Goal: Information Seeking & Learning: Learn about a topic

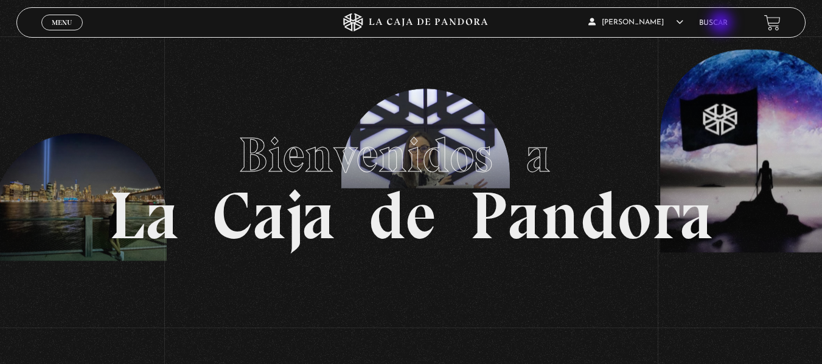
click at [722, 24] on link "Buscar" at bounding box center [713, 22] width 29 height 7
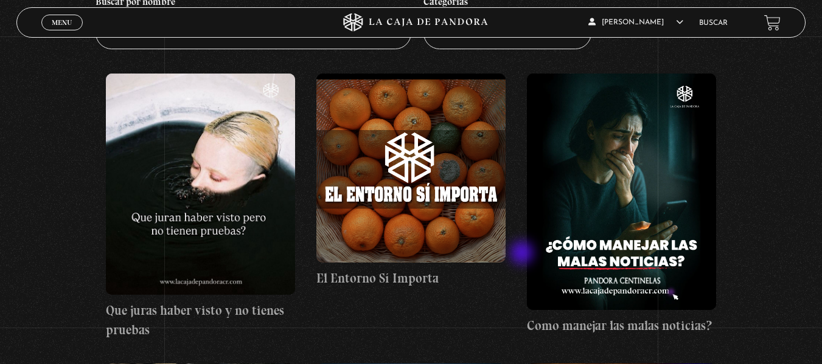
scroll to position [122, 0]
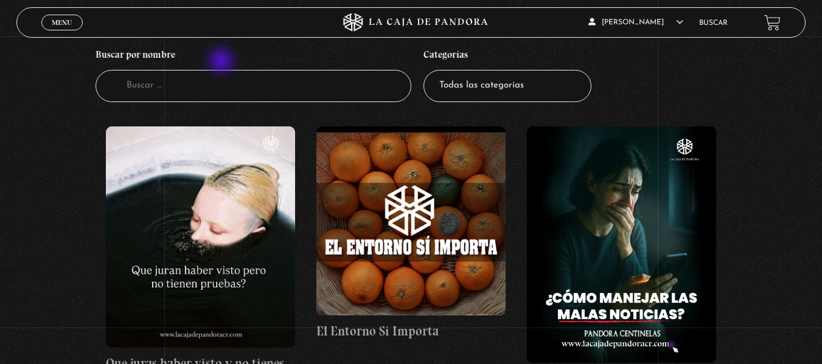
click at [223, 60] on h4 "Buscar por nombre" at bounding box center [254, 57] width 316 height 28
click at [211, 85] on input "Buscador" at bounding box center [254, 86] width 316 height 32
type input "guerra"
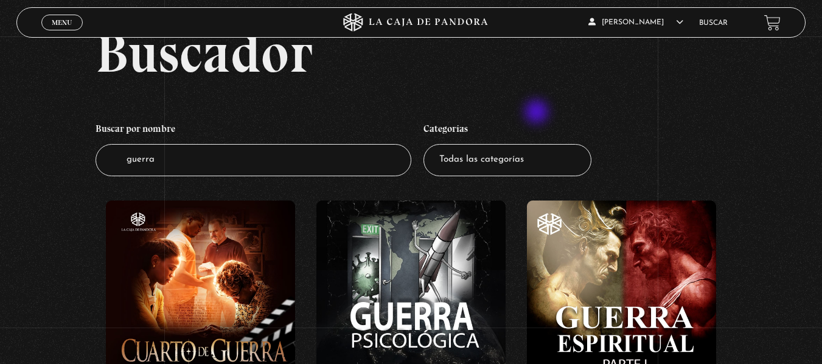
scroll to position [122, 0]
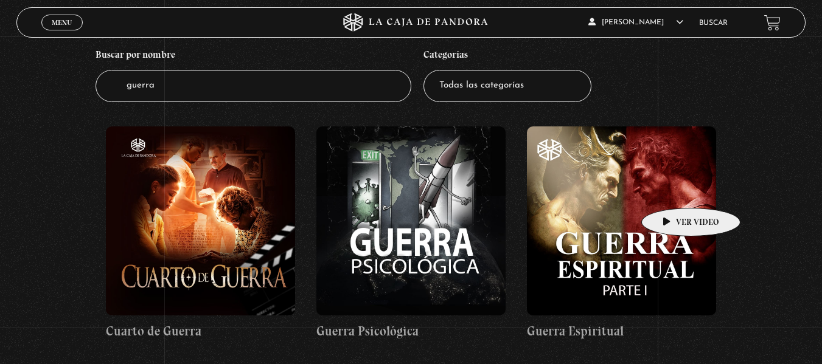
click at [672, 190] on figure at bounding box center [621, 221] width 189 height 189
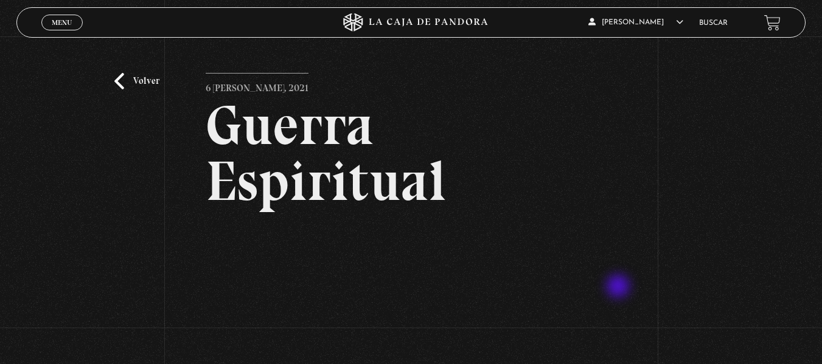
scroll to position [122, 0]
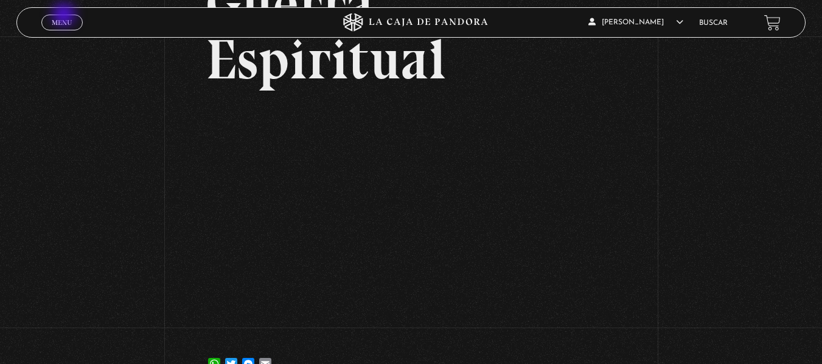
click at [65, 16] on link "Menu Cerrar" at bounding box center [61, 23] width 41 height 16
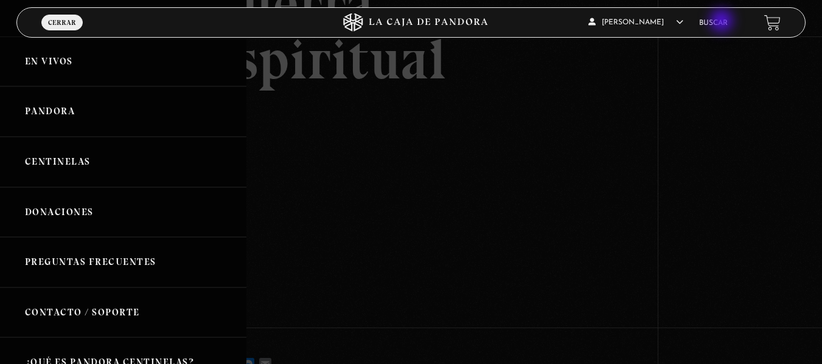
click at [723, 22] on link "Buscar" at bounding box center [713, 22] width 29 height 7
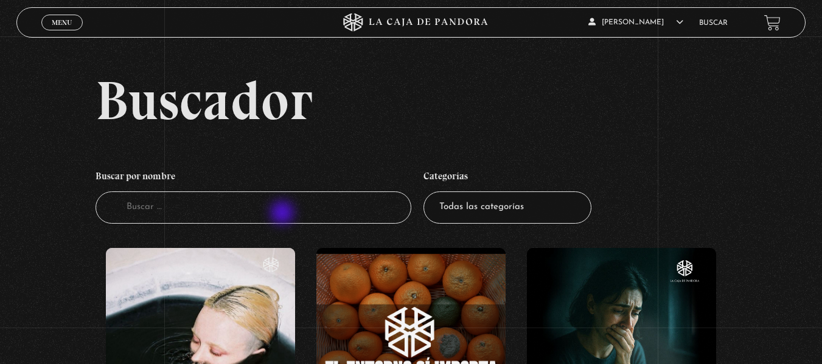
click at [283, 213] on input "Buscador" at bounding box center [254, 208] width 316 height 32
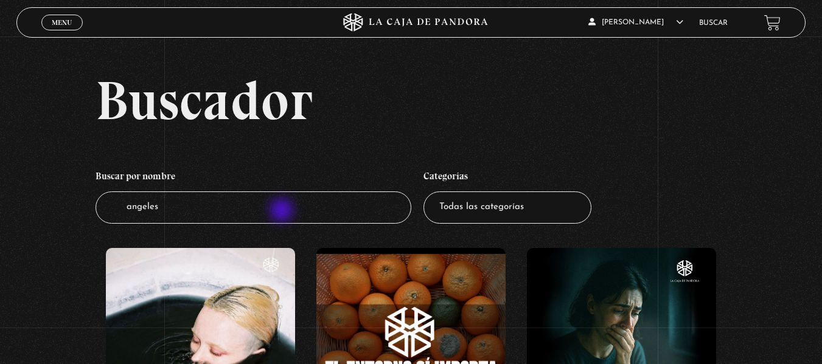
type input "angeles"
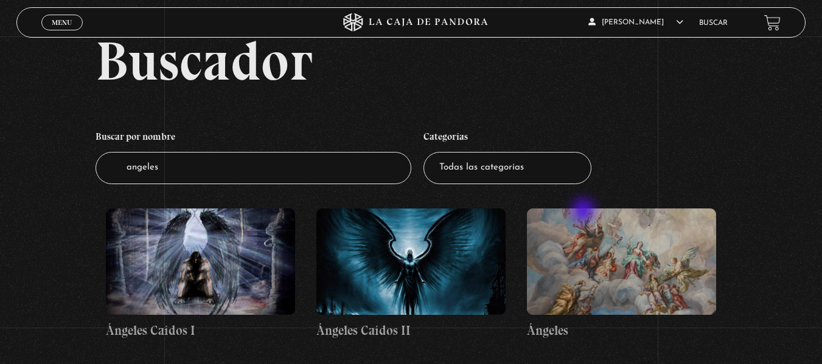
scroll to position [61, 0]
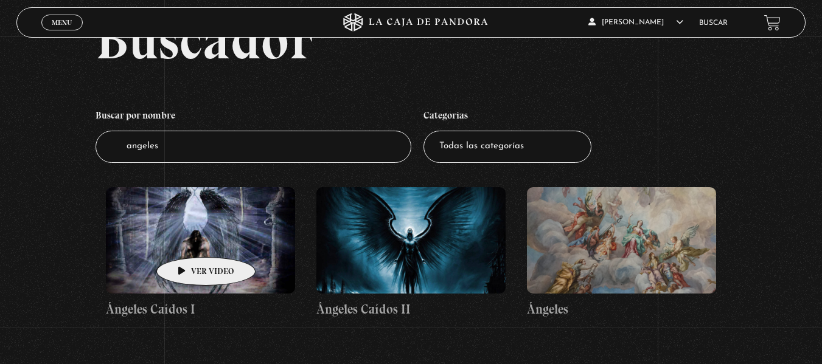
click at [187, 239] on figure at bounding box center [200, 240] width 189 height 106
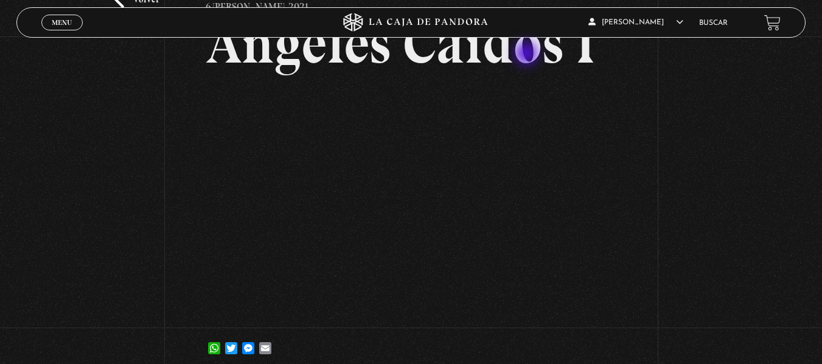
scroll to position [61, 0]
